Goal: Navigation & Orientation: Find specific page/section

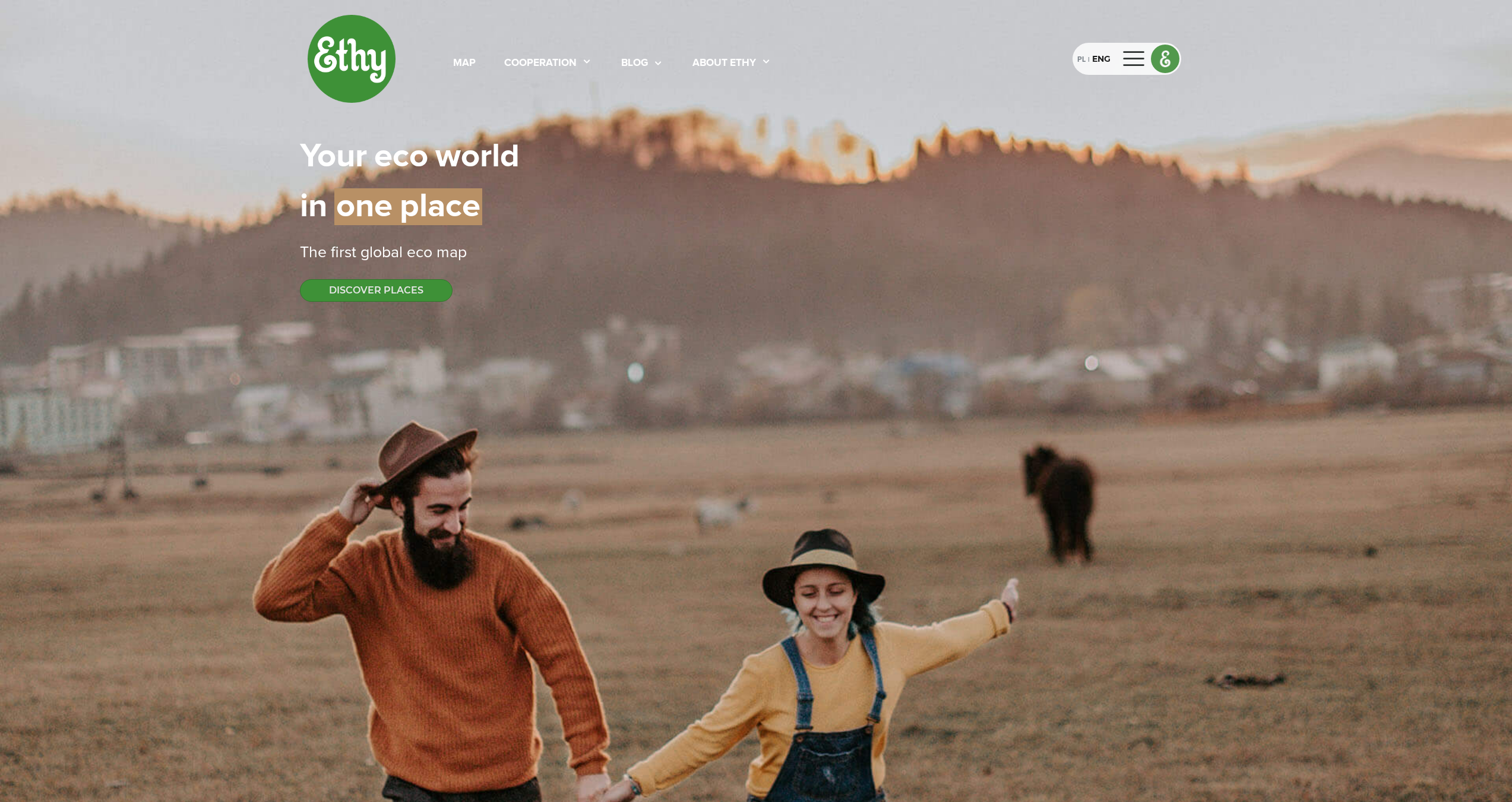
click at [1135, 61] on div at bounding box center [1134, 58] width 29 height 19
click at [1076, 97] on div "map cooperation blog About ethy PL | ENG" at bounding box center [756, 58] width 912 height 89
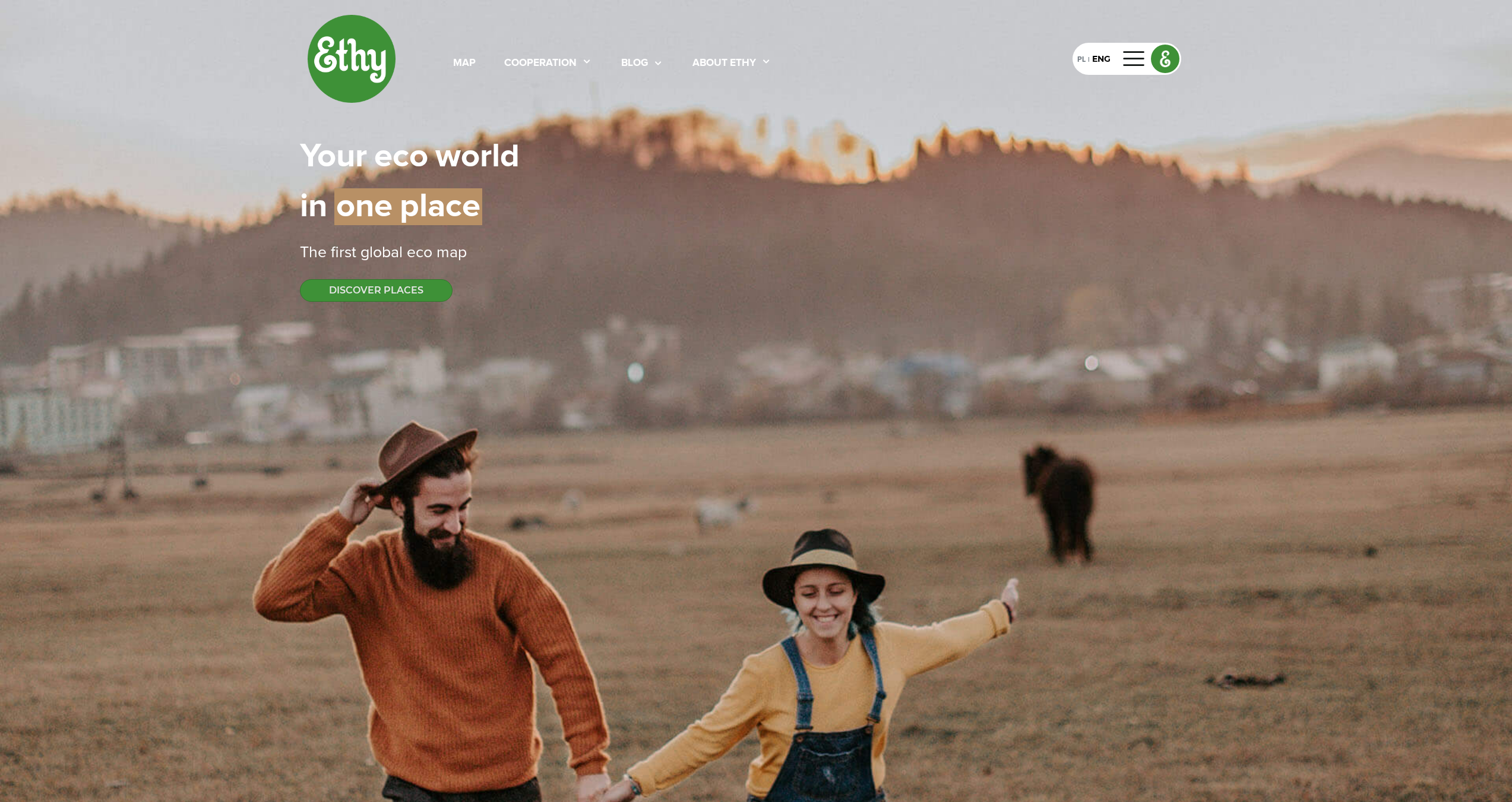
drag, startPoint x: 1090, startPoint y: 121, endPoint x: 1101, endPoint y: 94, distance: 29.2
click at [1093, 115] on div "map cooperation blog About ethy PL | ENG Your | eco | world in | one | place Th…" at bounding box center [756, 157] width 912 height 316
click at [1112, 69] on div "PL | ENG" at bounding box center [1126, 59] width 109 height 32
click at [1140, 63] on div at bounding box center [1134, 58] width 29 height 19
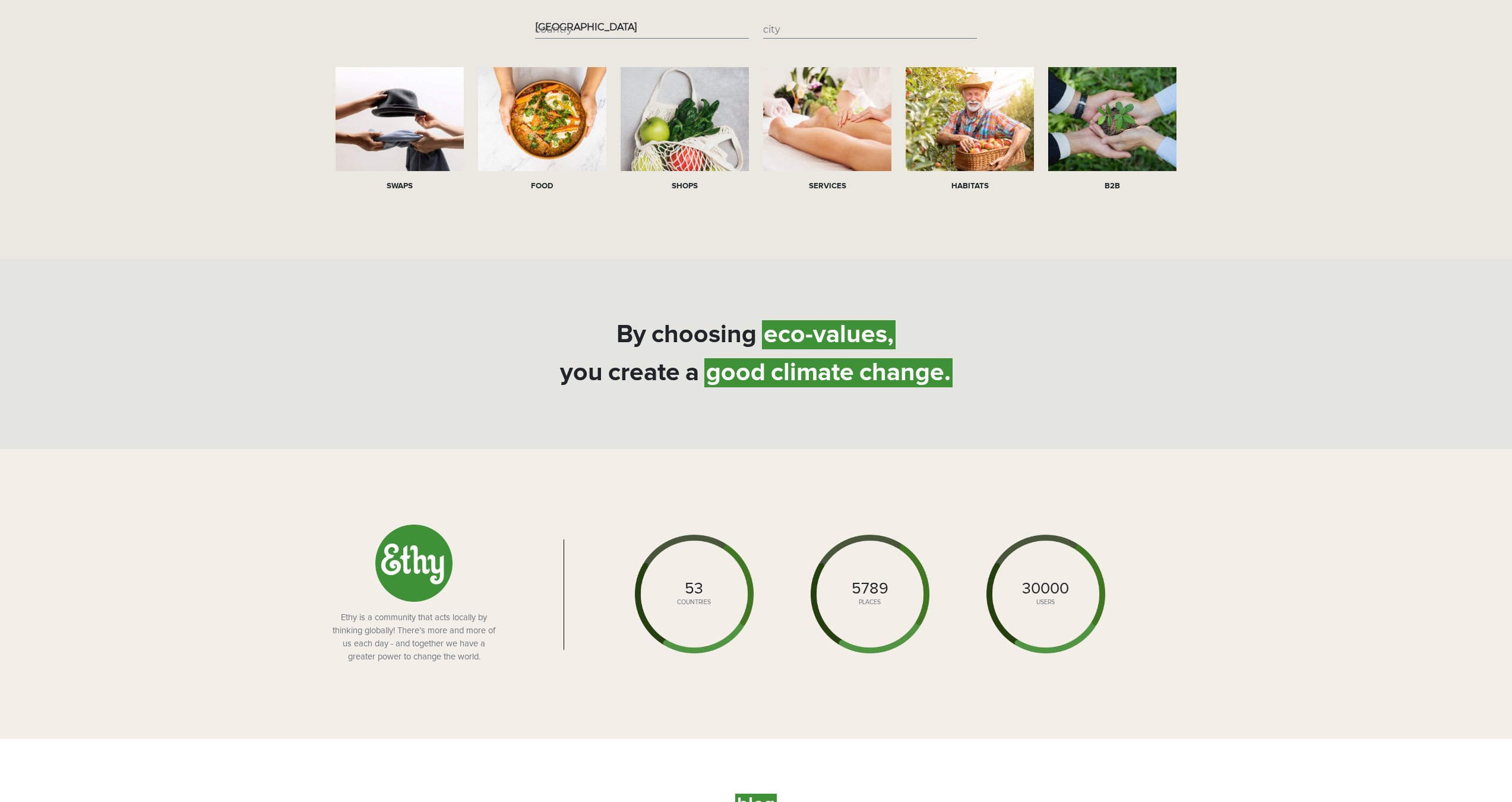
click at [1195, 306] on div "By | choosing | eco-values, you | create | a | good | climate | change." at bounding box center [756, 354] width 912 height 133
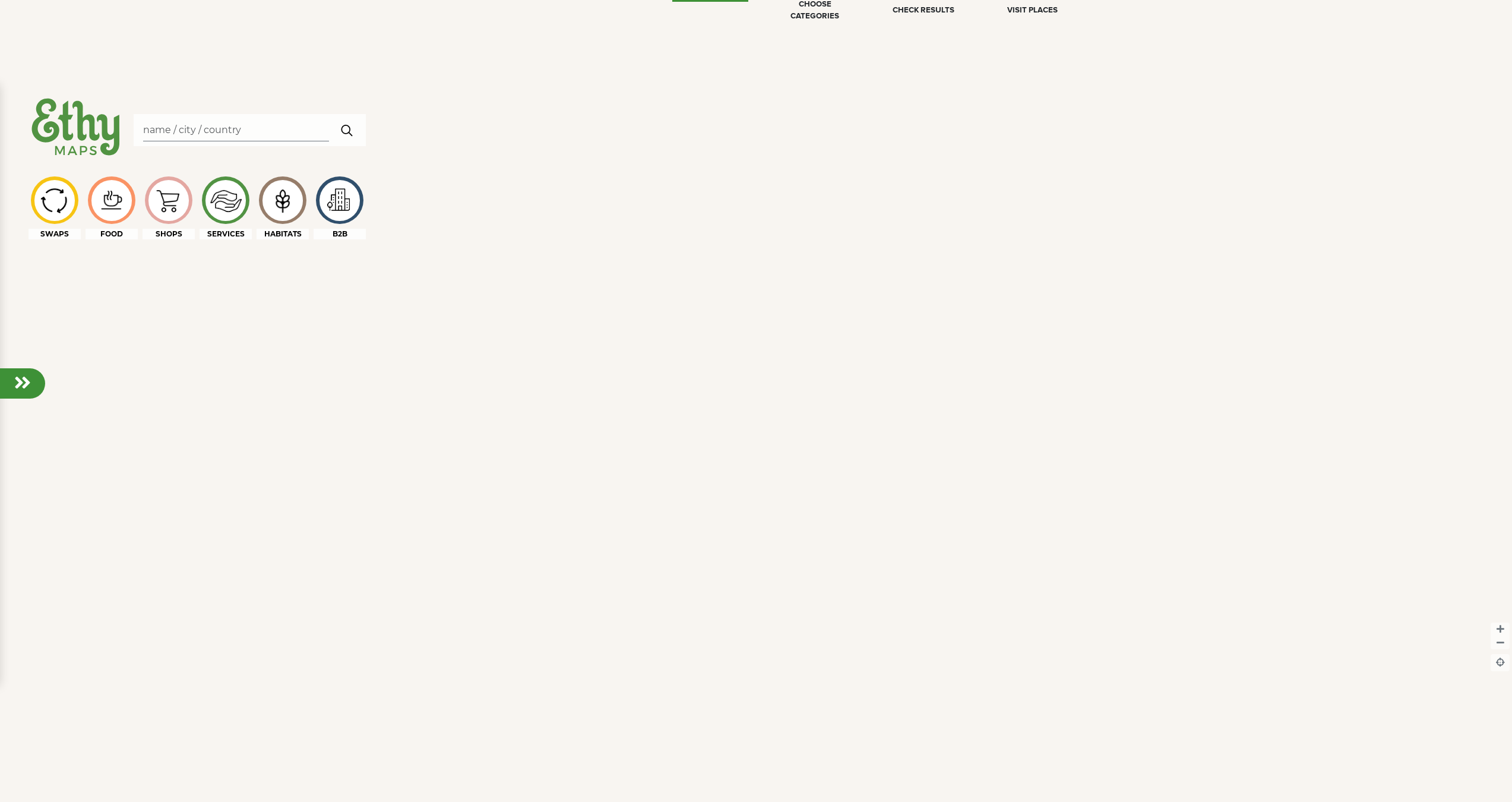
click at [1137, 345] on div at bounding box center [756, 481] width 1512 height 802
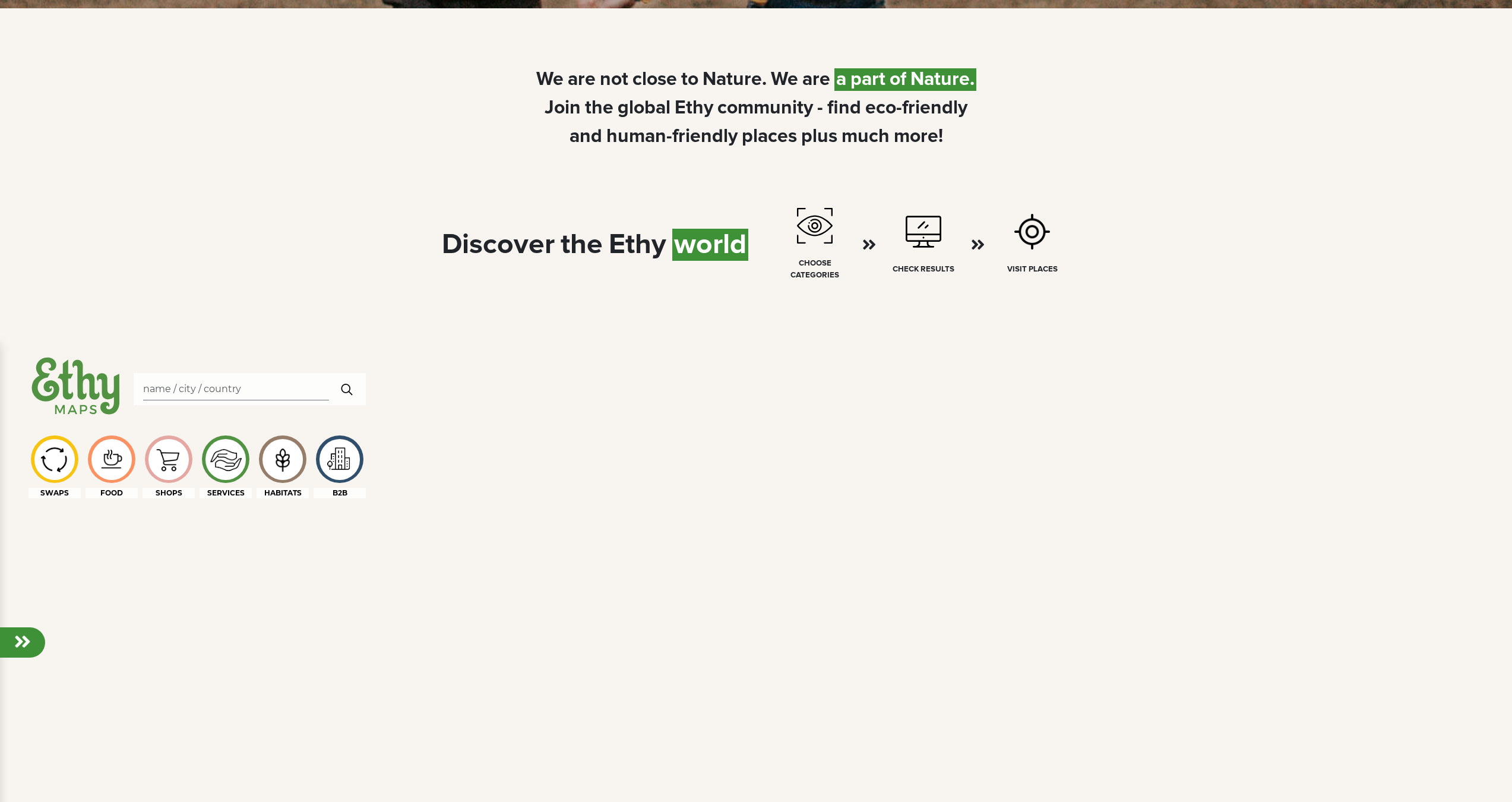
scroll to position [474, 0]
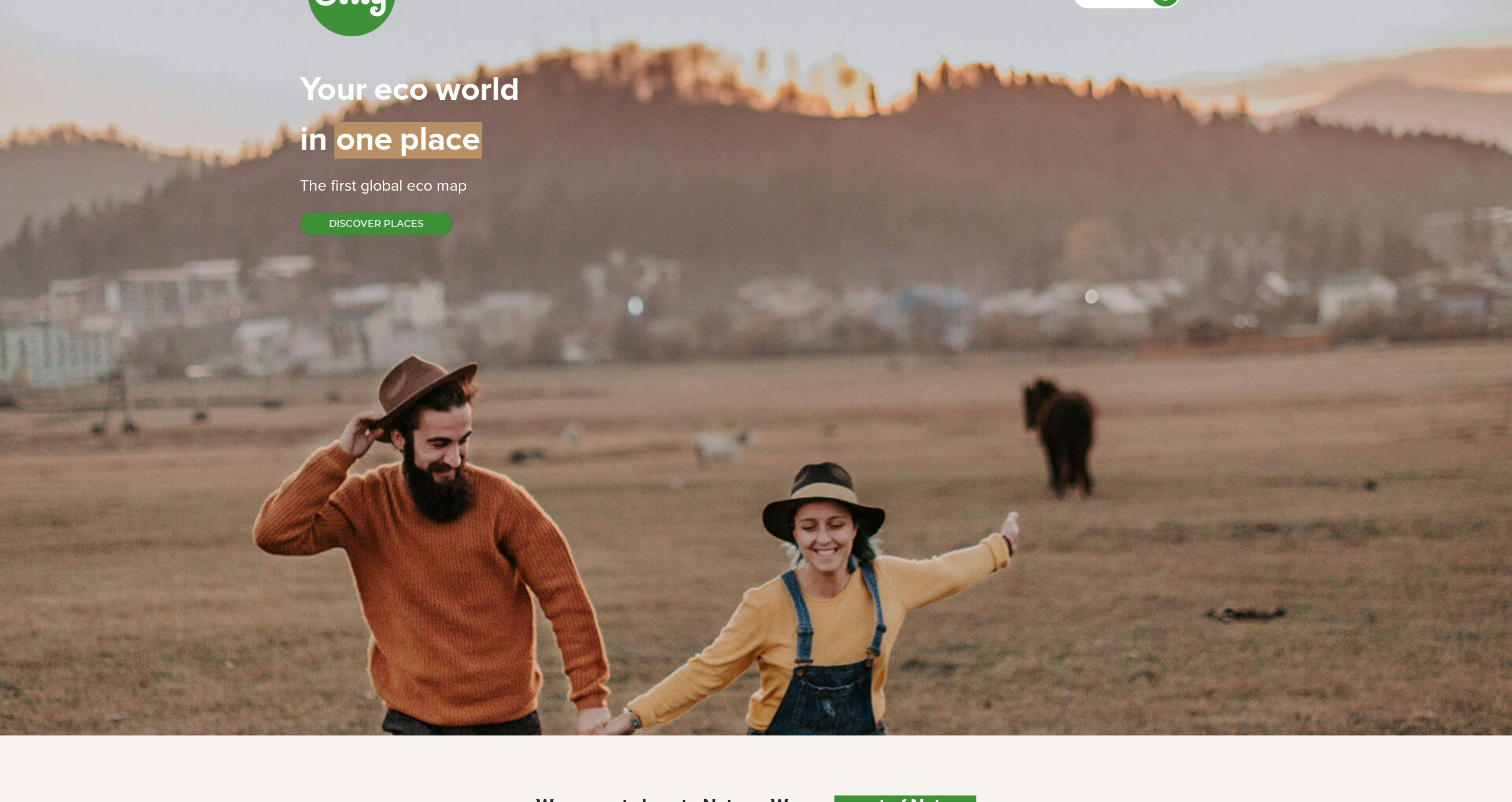
scroll to position [0, 0]
